Goal: Task Accomplishment & Management: Complete application form

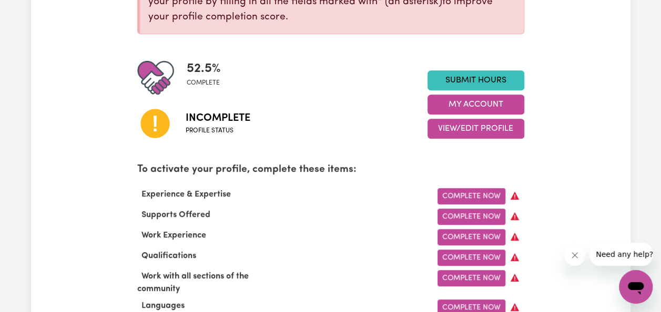
scroll to position [203, 0]
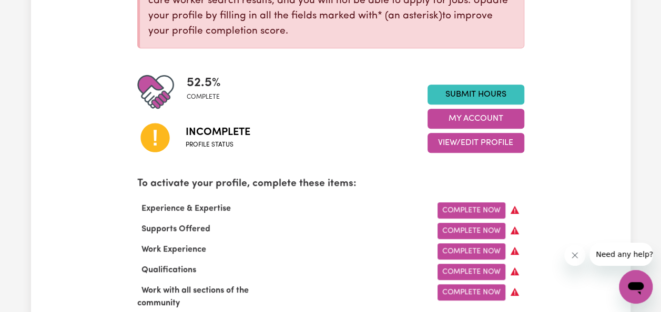
click at [461, 212] on link "Complete Now" at bounding box center [472, 211] width 68 height 16
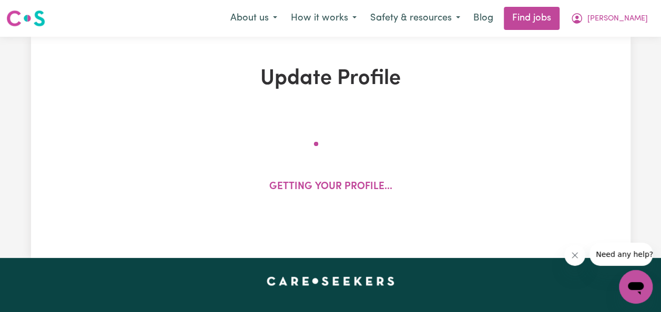
select select "Certificate III (Individual Support)"
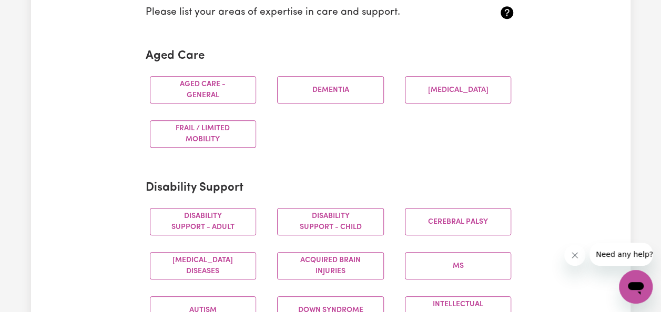
scroll to position [295, 0]
click at [211, 86] on button "Aged care - General" at bounding box center [203, 88] width 107 height 27
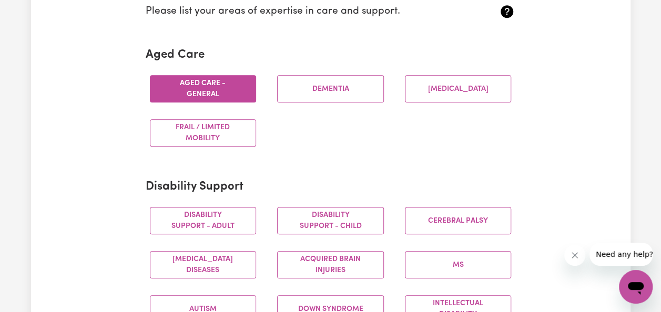
click at [293, 93] on button "Dementia" at bounding box center [330, 88] width 107 height 27
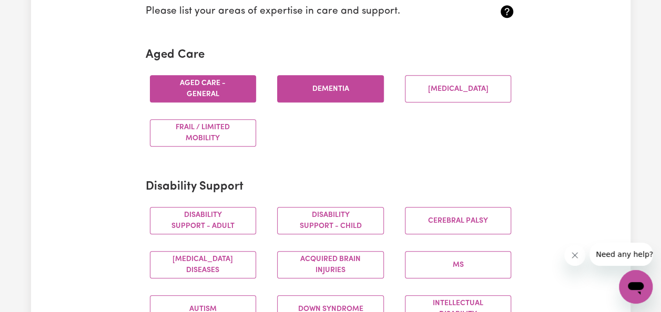
click at [439, 89] on button "[MEDICAL_DATA]" at bounding box center [458, 88] width 107 height 27
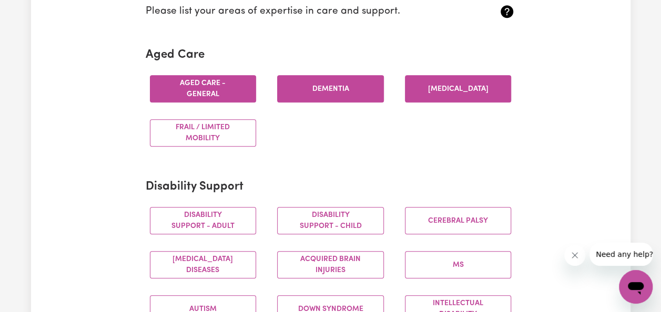
click at [213, 138] on button "Frail / limited mobility" at bounding box center [203, 132] width 107 height 27
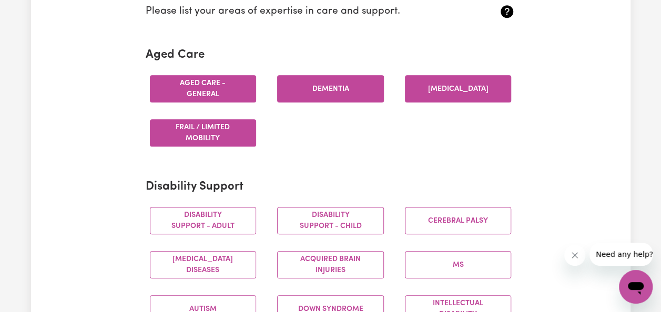
click at [231, 220] on button "Disability support - Adult" at bounding box center [203, 220] width 107 height 27
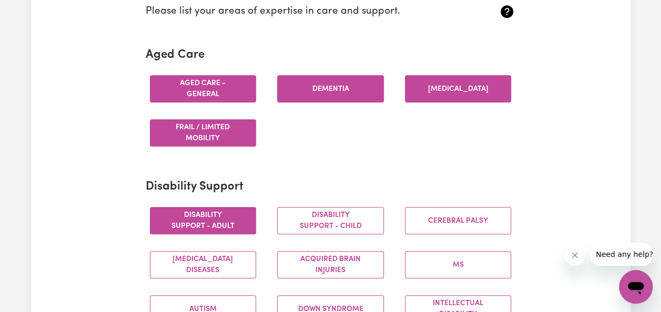
click at [435, 219] on button "Cerebral Palsy" at bounding box center [458, 220] width 107 height 27
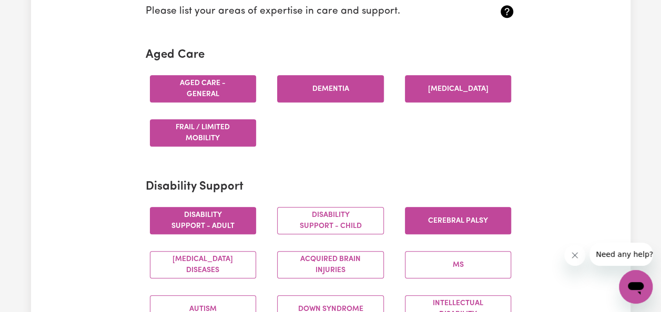
click at [218, 261] on button "[MEDICAL_DATA] Diseases" at bounding box center [203, 264] width 107 height 27
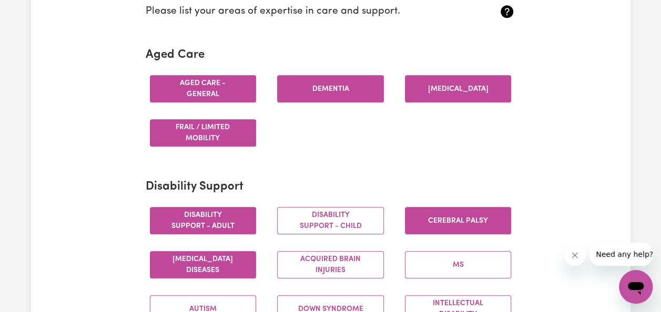
click at [311, 262] on button "Acquired Brain Injuries" at bounding box center [330, 264] width 107 height 27
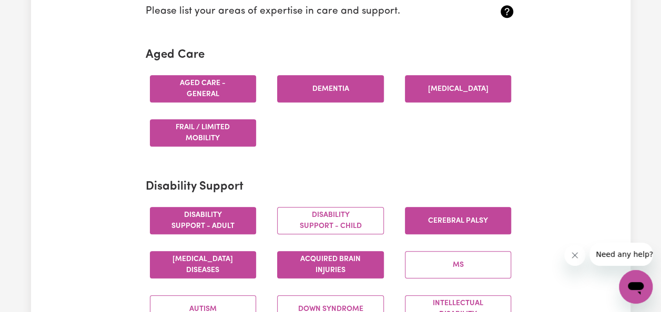
click at [427, 259] on button "MS" at bounding box center [458, 264] width 107 height 27
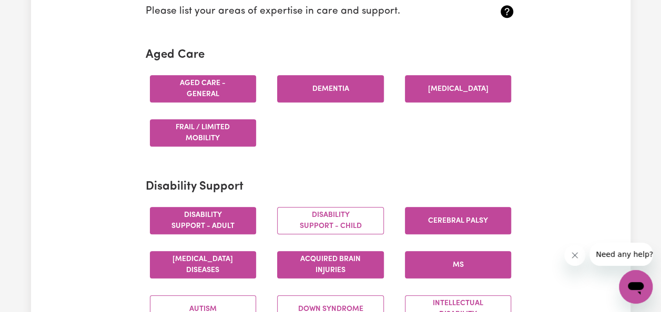
click at [317, 217] on button "Disability support - Child" at bounding box center [330, 220] width 107 height 27
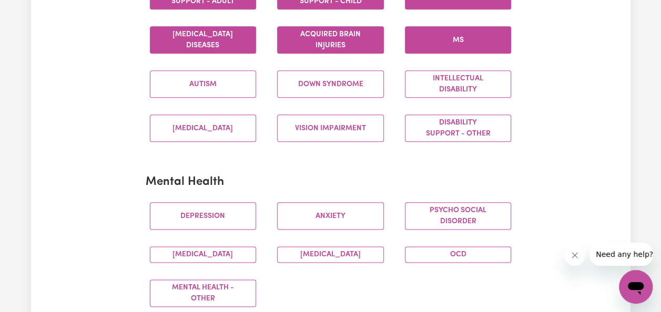
scroll to position [527, 0]
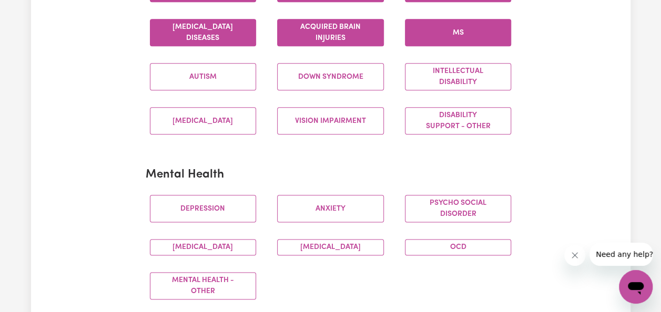
click at [223, 65] on button "Autism" at bounding box center [203, 76] width 107 height 27
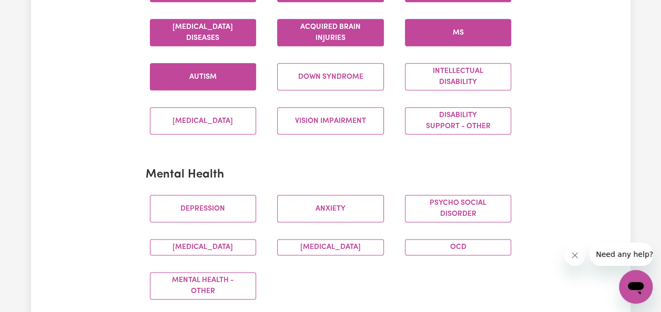
click at [301, 74] on button "Down syndrome" at bounding box center [330, 76] width 107 height 27
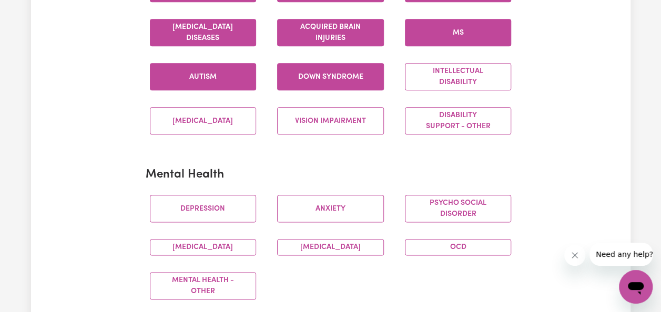
click at [438, 78] on button "Intellectual Disability" at bounding box center [458, 76] width 107 height 27
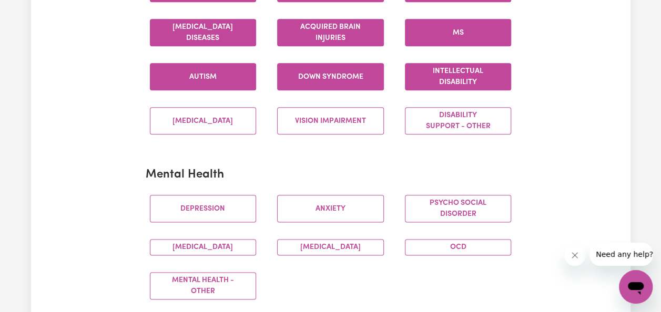
click at [437, 107] on button "Disability support - Other" at bounding box center [458, 120] width 107 height 27
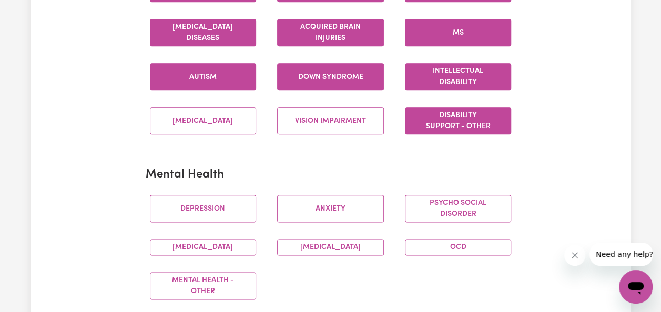
click at [366, 113] on button "Vision impairment" at bounding box center [330, 120] width 107 height 27
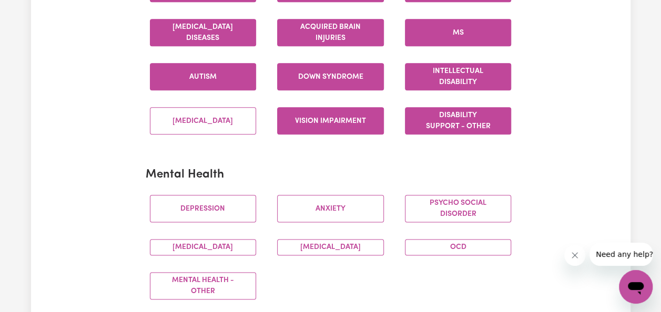
click at [217, 113] on button "[MEDICAL_DATA]" at bounding box center [203, 120] width 107 height 27
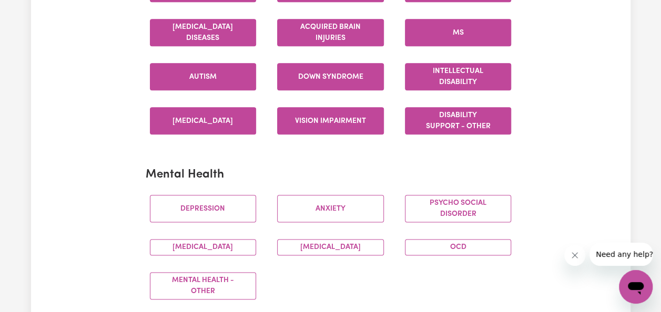
click at [212, 206] on button "Depression" at bounding box center [203, 208] width 107 height 27
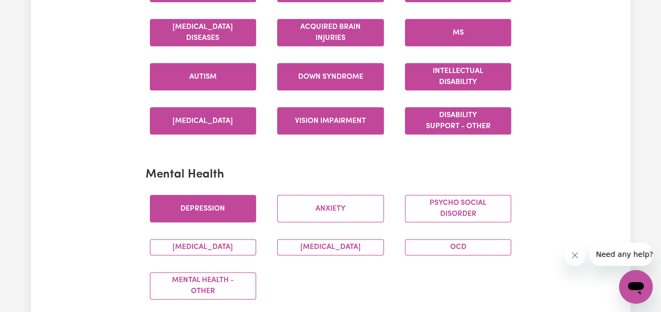
click at [303, 208] on button "Anxiety" at bounding box center [330, 208] width 107 height 27
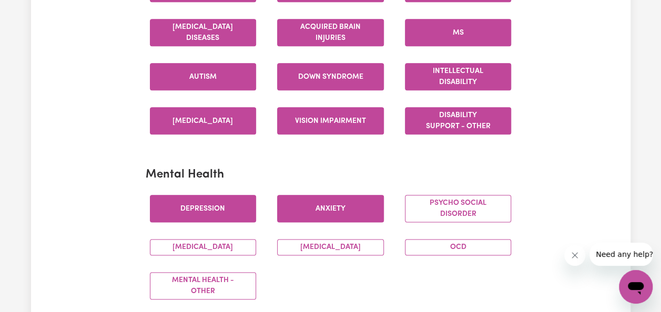
click at [422, 211] on button "Psycho social disorder" at bounding box center [458, 208] width 107 height 27
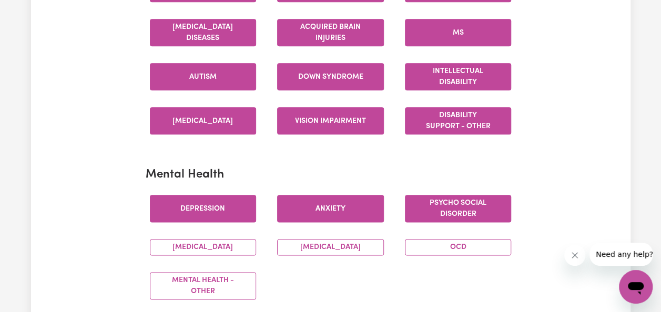
drag, startPoint x: 430, startPoint y: 244, endPoint x: 363, endPoint y: 243, distance: 66.8
click at [363, 243] on div "[MEDICAL_DATA] Psycho social disorder [MEDICAL_DATA] [MEDICAL_DATA] OCD Mental …" at bounding box center [330, 248] width 383 height 122
click at [363, 243] on button "[MEDICAL_DATA]" at bounding box center [330, 247] width 107 height 16
click at [243, 242] on button "[MEDICAL_DATA]" at bounding box center [203, 247] width 107 height 16
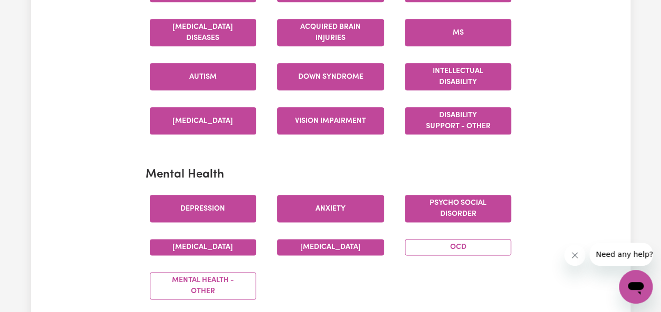
click at [237, 280] on button "Mental Health - Other" at bounding box center [203, 286] width 107 height 27
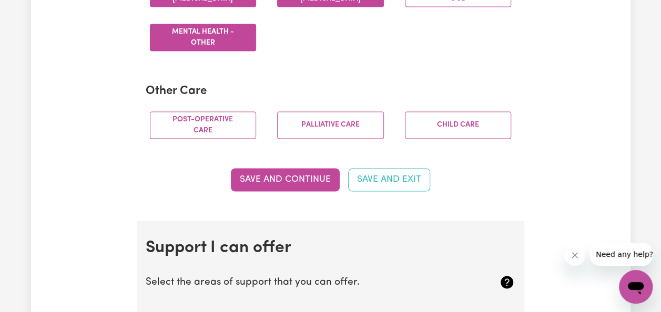
scroll to position [780, 0]
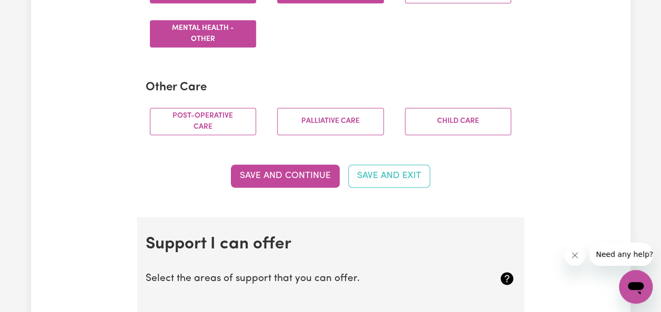
click at [225, 116] on button "Post-operative care" at bounding box center [203, 121] width 107 height 27
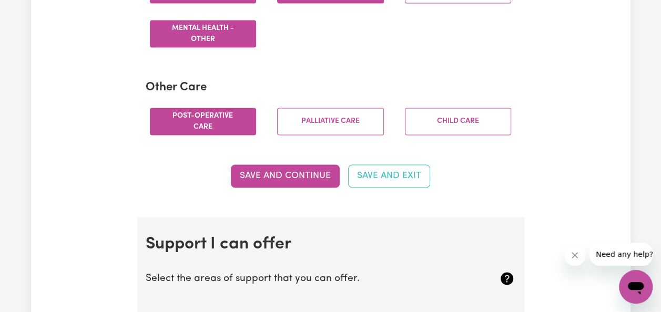
click at [323, 110] on button "Palliative care" at bounding box center [330, 121] width 107 height 27
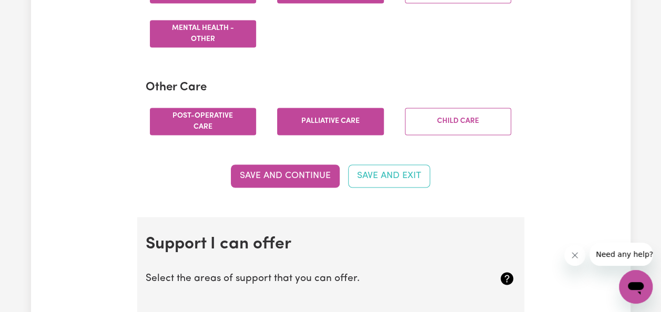
click at [441, 119] on button "Child care" at bounding box center [458, 121] width 107 height 27
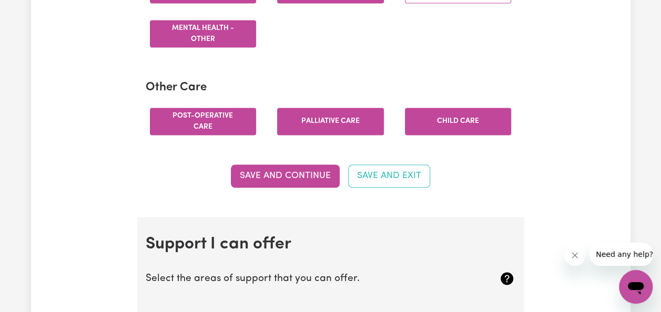
click at [288, 173] on button "Save and Continue" at bounding box center [285, 176] width 109 height 23
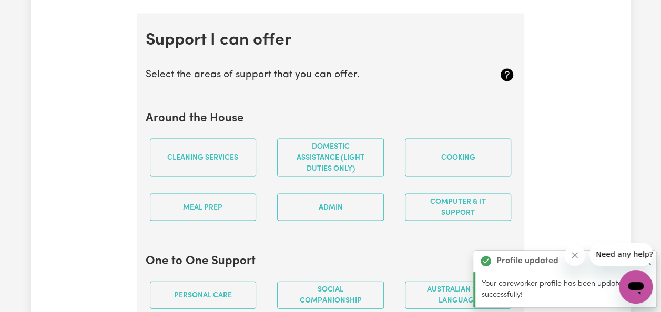
scroll to position [993, 0]
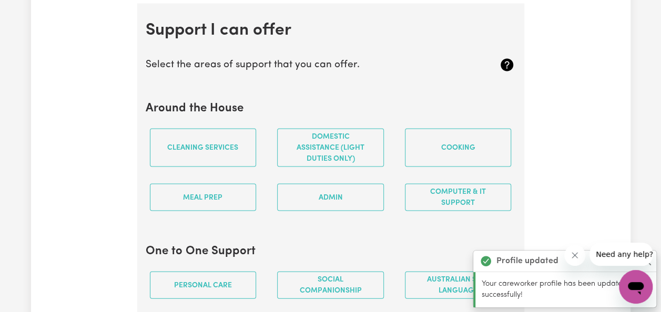
click at [231, 149] on button "Cleaning services" at bounding box center [203, 148] width 107 height 38
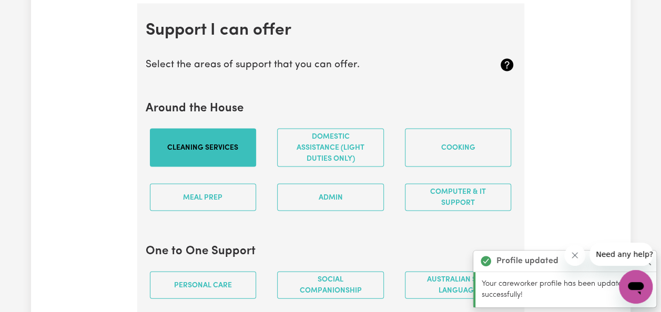
click at [311, 142] on button "Domestic assistance (light duties only)" at bounding box center [330, 148] width 107 height 38
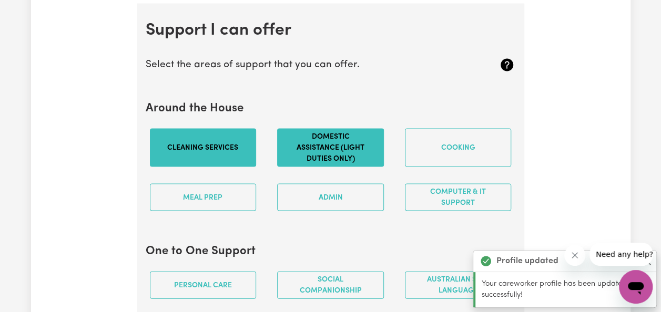
click at [425, 149] on button "Cooking" at bounding box center [458, 148] width 107 height 38
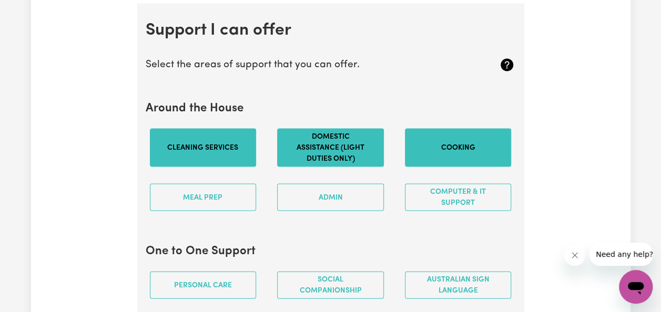
click at [226, 190] on button "Meal prep" at bounding box center [203, 197] width 107 height 27
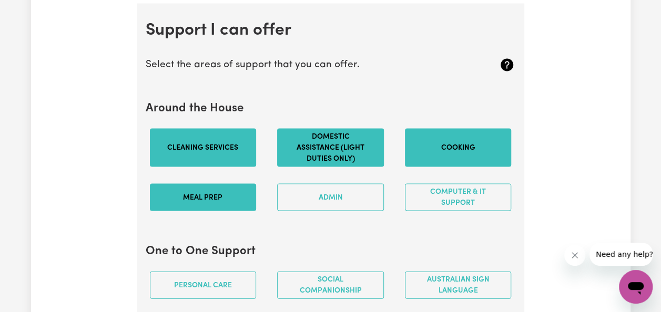
click at [295, 190] on button "Admin" at bounding box center [330, 197] width 107 height 27
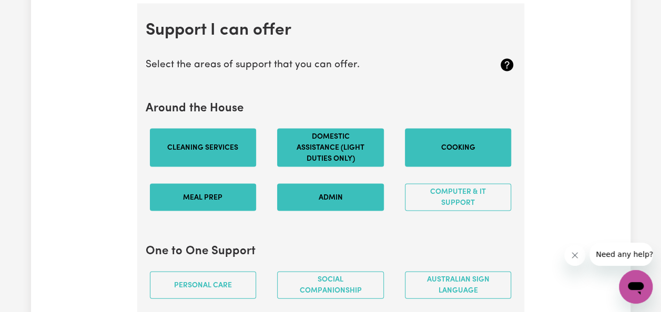
click at [439, 196] on button "Computer & IT Support" at bounding box center [458, 197] width 107 height 27
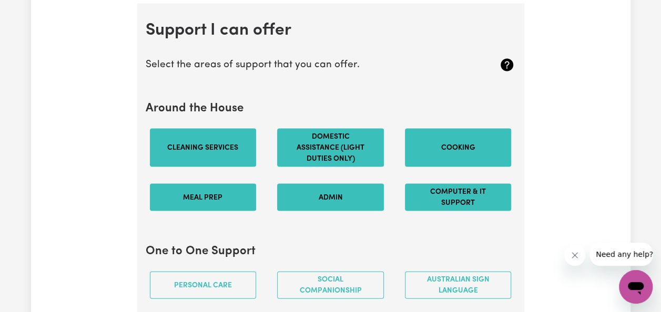
click at [223, 272] on button "Personal care" at bounding box center [203, 285] width 107 height 27
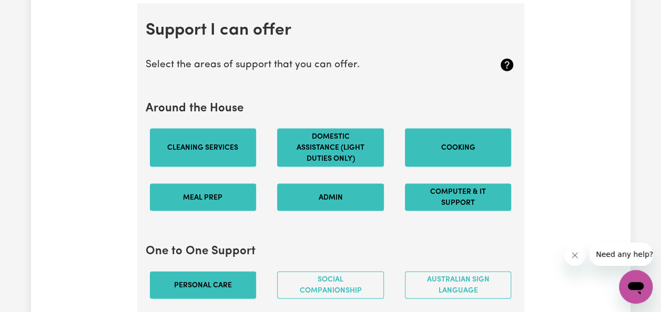
click at [311, 277] on button "Social companionship" at bounding box center [330, 285] width 107 height 27
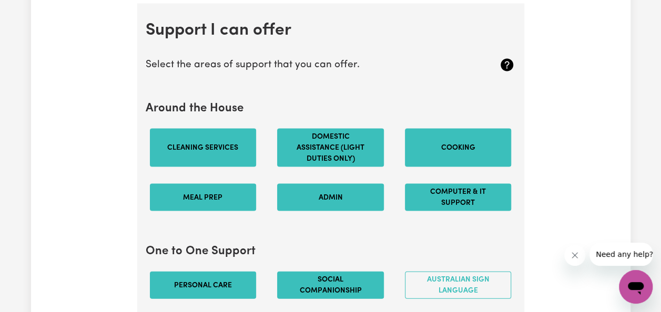
click at [423, 279] on button "Australian Sign Language" at bounding box center [458, 285] width 107 height 27
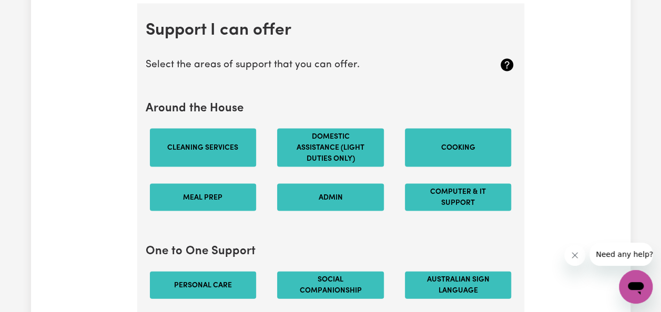
click at [442, 282] on button "Australian Sign Language" at bounding box center [458, 285] width 107 height 27
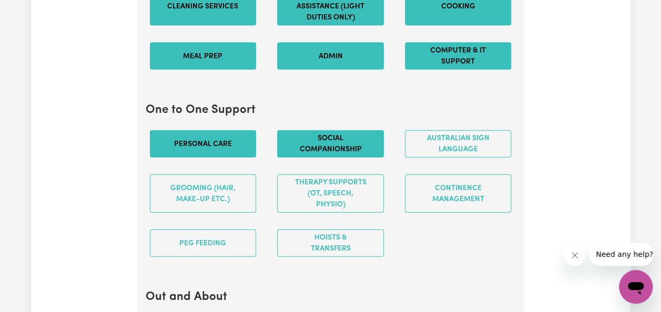
scroll to position [1141, 0]
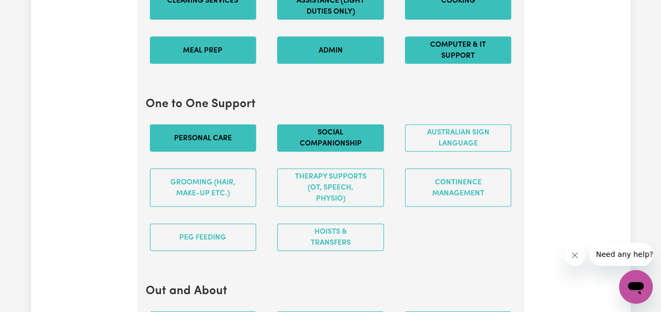
click at [216, 191] on button "Grooming (hair, make-up etc.)" at bounding box center [203, 188] width 107 height 38
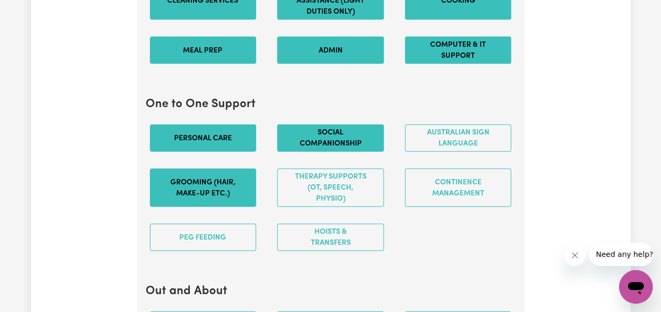
click at [426, 185] on button "Continence management" at bounding box center [458, 188] width 107 height 38
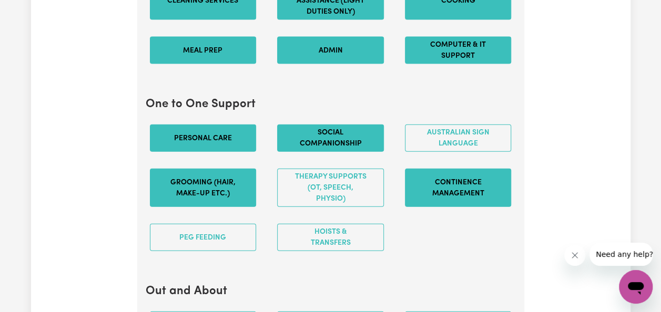
click at [426, 185] on button "Continence management" at bounding box center [458, 188] width 107 height 38
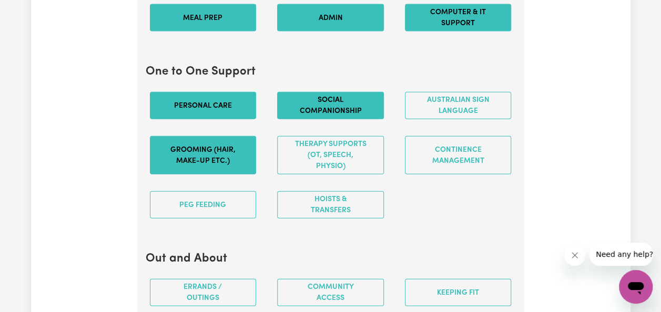
scroll to position [1183, 0]
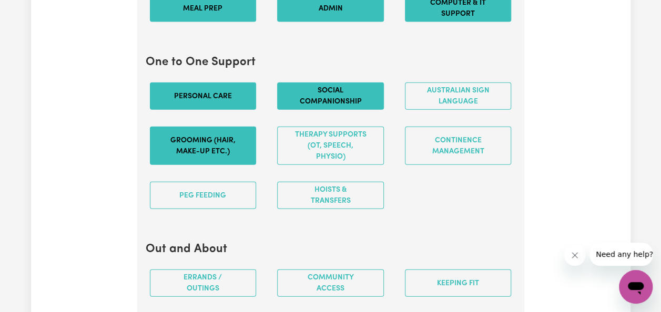
click at [194, 93] on button "Personal care" at bounding box center [203, 96] width 107 height 27
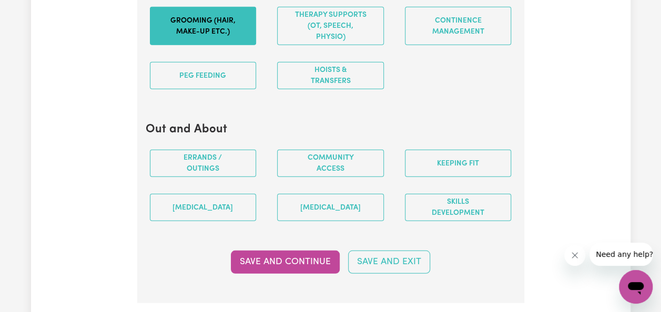
scroll to position [1309, 0]
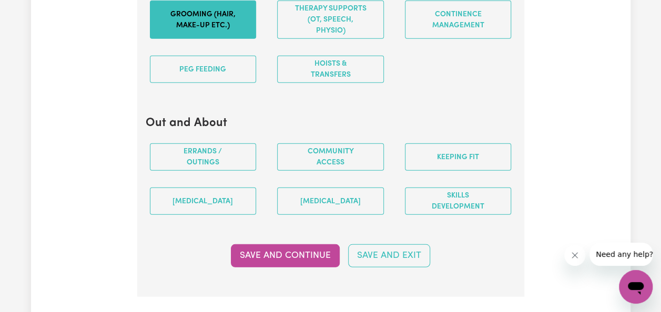
click at [196, 146] on button "Errands / Outings" at bounding box center [203, 157] width 107 height 27
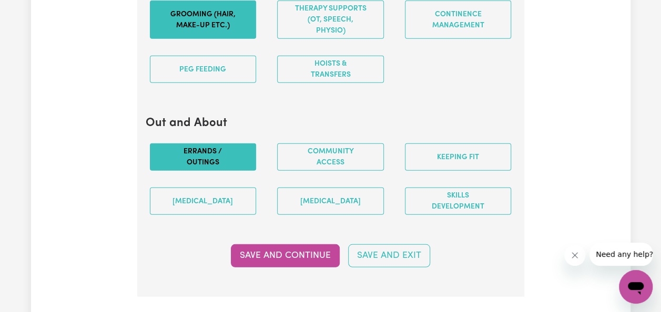
click at [315, 147] on button "Community access" at bounding box center [330, 157] width 107 height 27
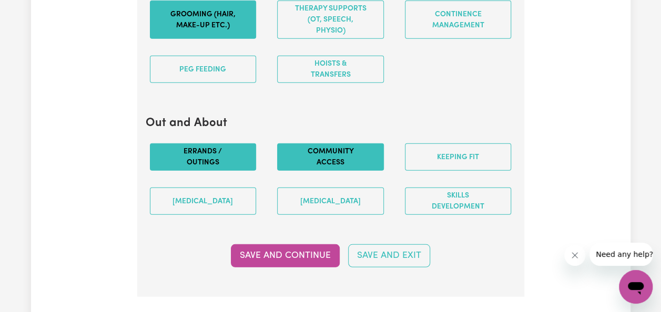
click at [428, 149] on button "Keeping fit" at bounding box center [458, 157] width 107 height 27
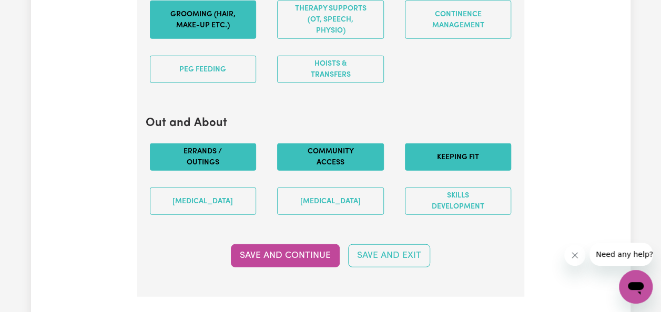
click at [223, 197] on button "[MEDICAL_DATA]" at bounding box center [203, 201] width 107 height 27
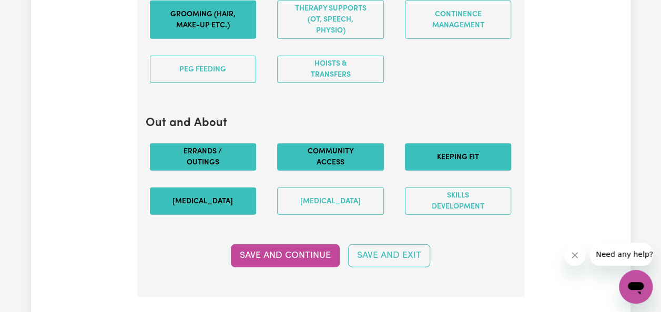
click at [317, 188] on button "[MEDICAL_DATA]" at bounding box center [330, 201] width 107 height 27
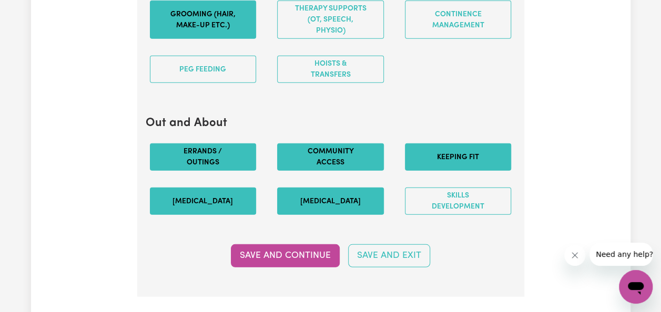
click at [429, 201] on button "Skills Development" at bounding box center [458, 201] width 107 height 27
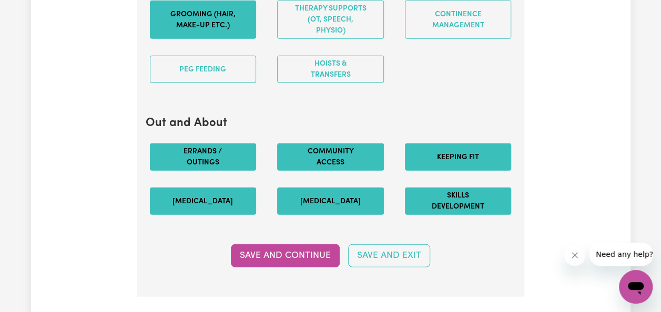
click at [287, 245] on button "Save and Continue" at bounding box center [285, 256] width 109 height 23
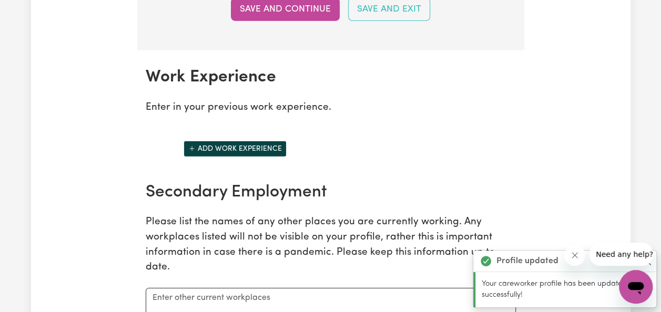
scroll to position [1600, 0]
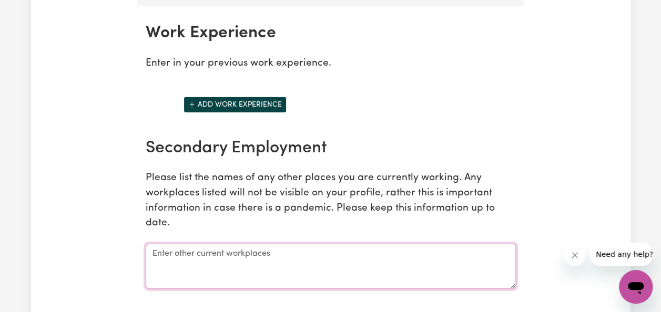
click at [287, 244] on textarea at bounding box center [331, 266] width 370 height 45
click at [519, 196] on div "Secondary Employment Please list the names of any other places you are currentl…" at bounding box center [330, 214] width 383 height 152
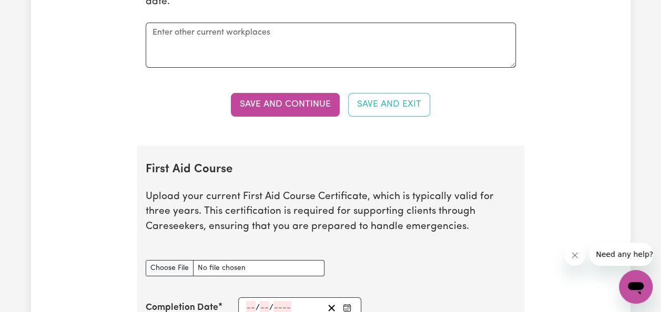
scroll to position [1817, 0]
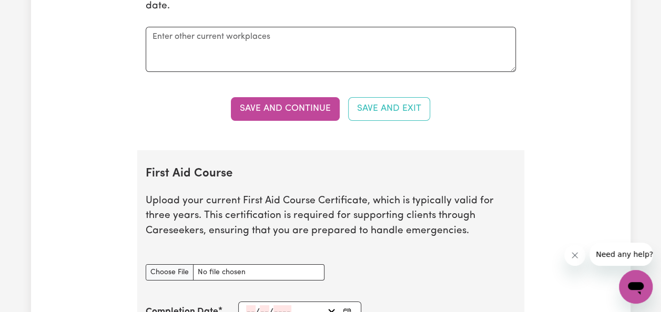
click at [264, 105] on button "Save and Continue" at bounding box center [285, 108] width 109 height 23
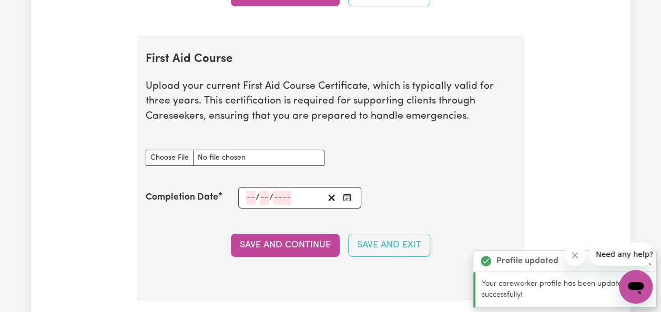
scroll to position [1959, 0]
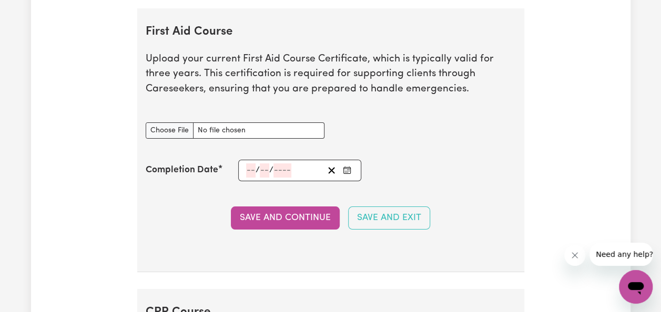
click at [250, 214] on button "Save and Continue" at bounding box center [285, 218] width 109 height 23
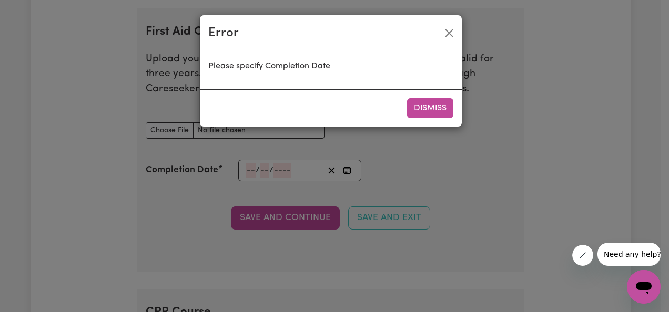
click at [442, 107] on button "Dismiss" at bounding box center [430, 108] width 46 height 20
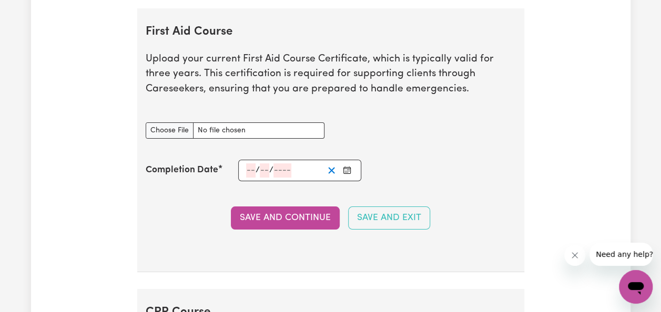
click at [331, 168] on line "Clear date" at bounding box center [332, 171] width 6 height 6
click at [391, 163] on div "Completion Date / /" at bounding box center [331, 171] width 370 height 22
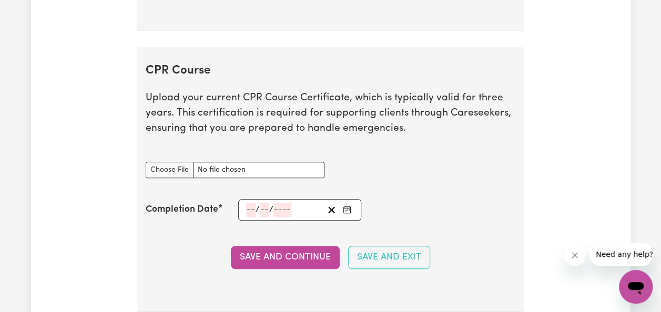
scroll to position [2197, 0]
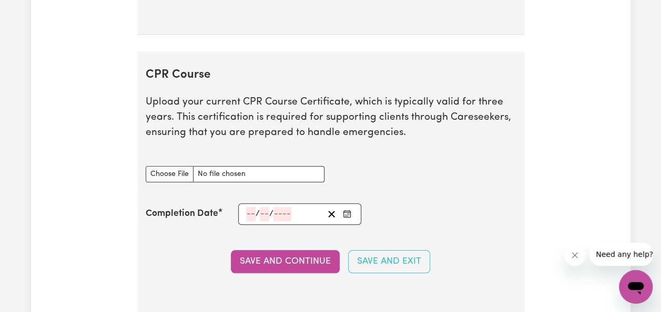
click at [369, 251] on button "Save and Exit" at bounding box center [389, 261] width 82 height 23
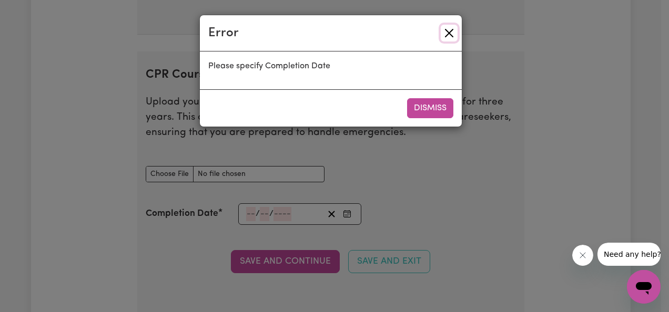
click at [451, 36] on button "Close" at bounding box center [449, 33] width 17 height 17
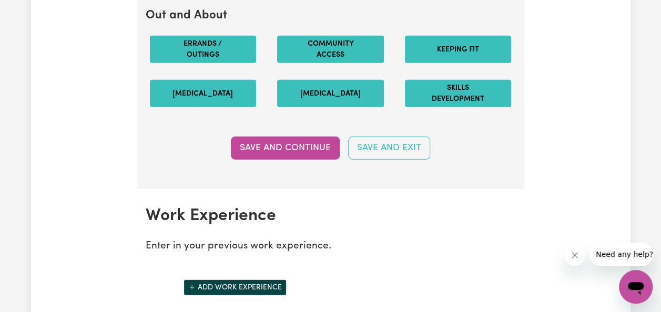
scroll to position [1413, 0]
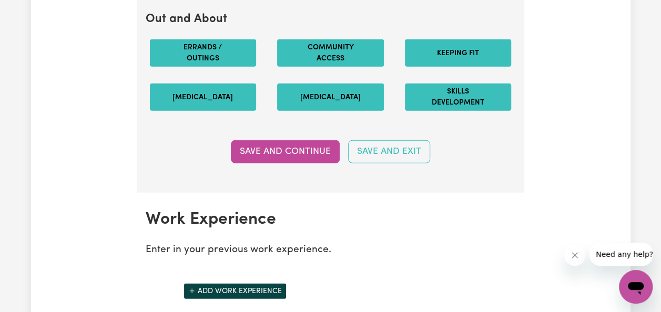
click at [390, 142] on button "Save and Exit" at bounding box center [389, 151] width 82 height 23
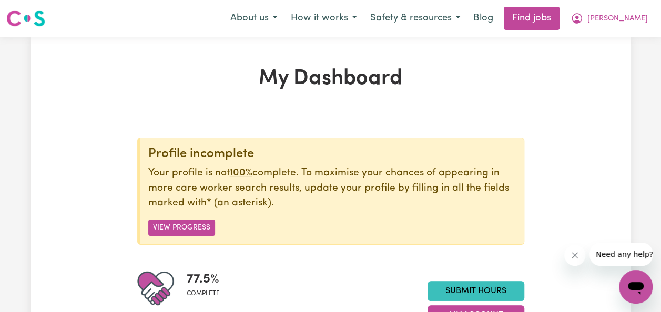
click at [631, 20] on span "[PERSON_NAME]" at bounding box center [618, 19] width 60 height 12
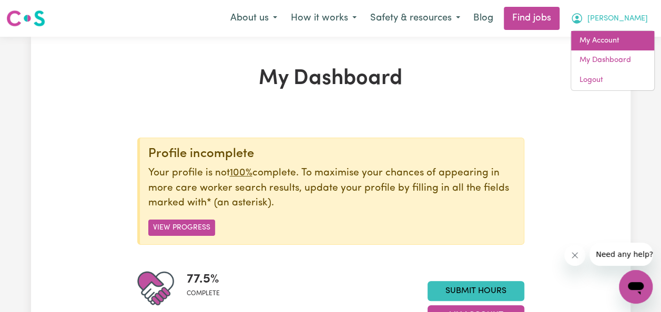
click at [601, 39] on link "My Account" at bounding box center [612, 41] width 83 height 20
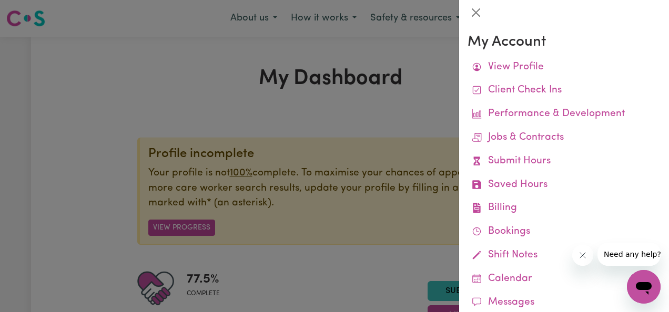
click at [495, 138] on link "Jobs & Contracts" at bounding box center [564, 138] width 193 height 24
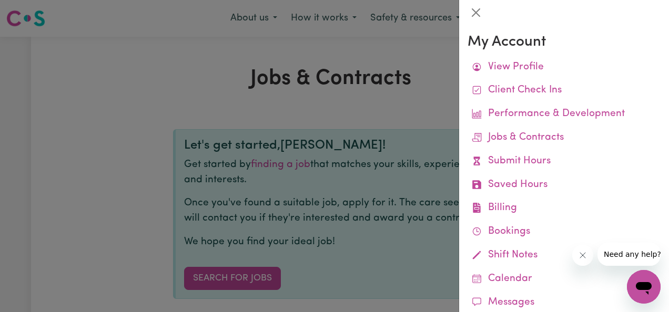
click at [85, 115] on div at bounding box center [334, 156] width 669 height 312
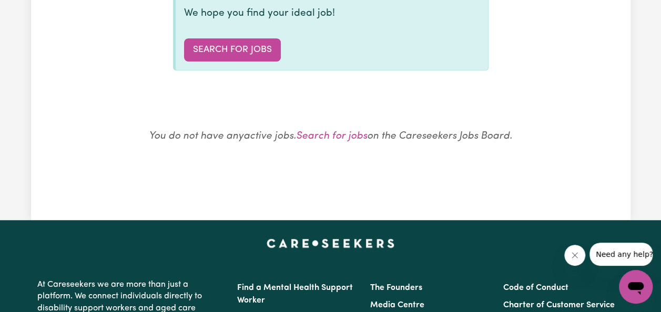
scroll to position [231, 0]
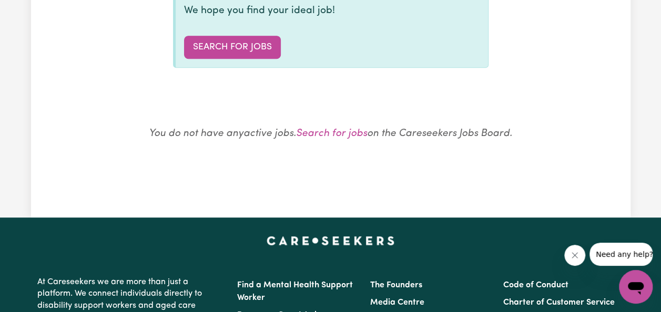
click at [257, 43] on link "Search for Jobs" at bounding box center [232, 47] width 97 height 23
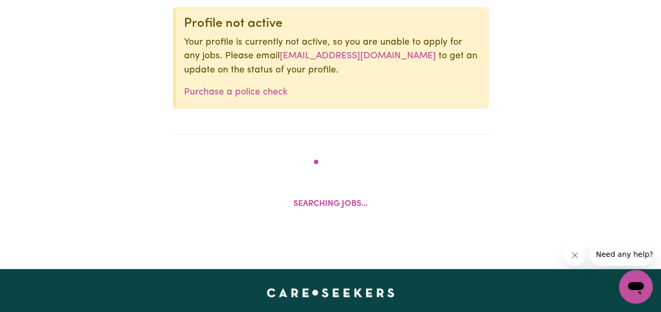
scroll to position [409, 0]
